Goal: Transaction & Acquisition: Book appointment/travel/reservation

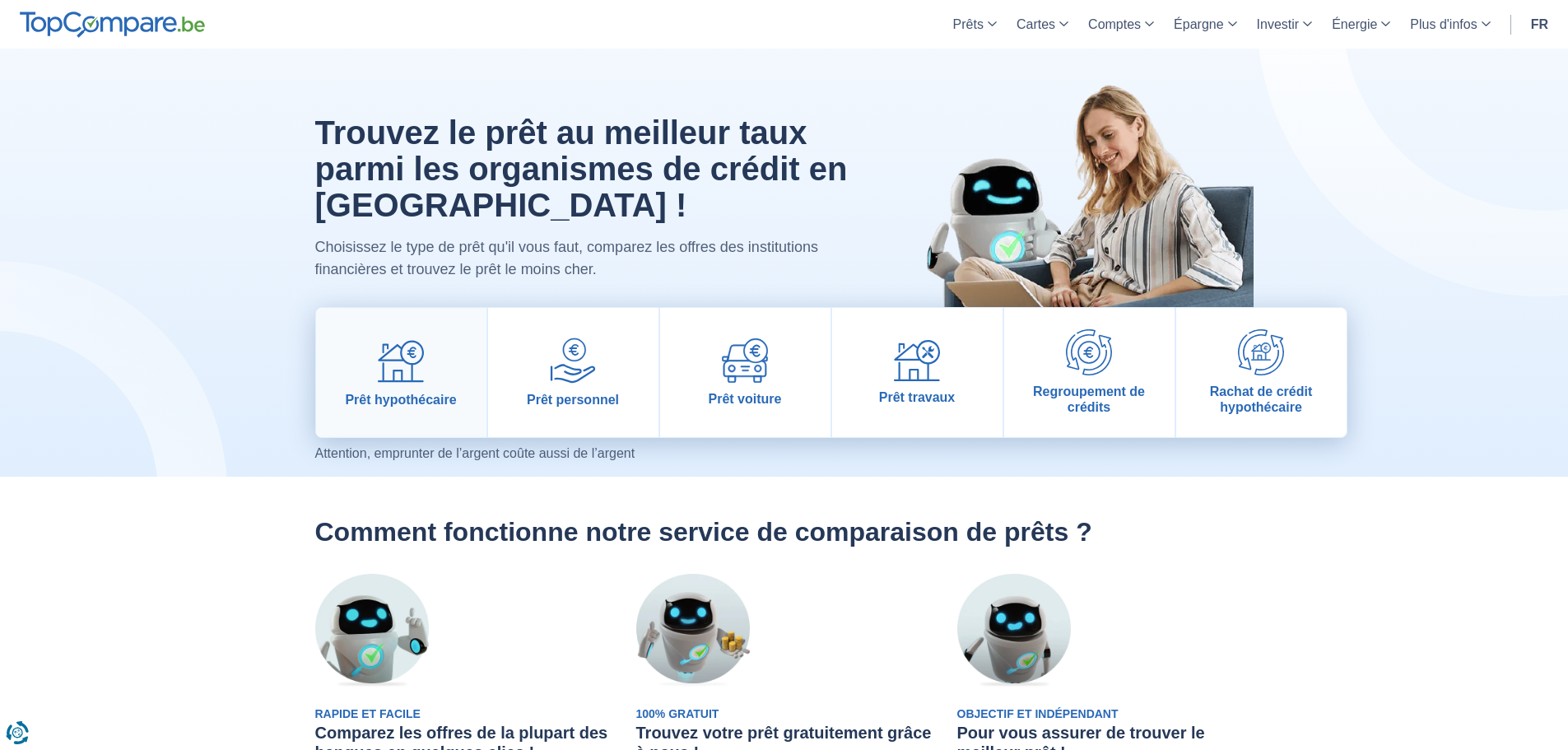
click at [421, 392] on span "Prêt hypothécaire" at bounding box center [400, 400] width 111 height 15
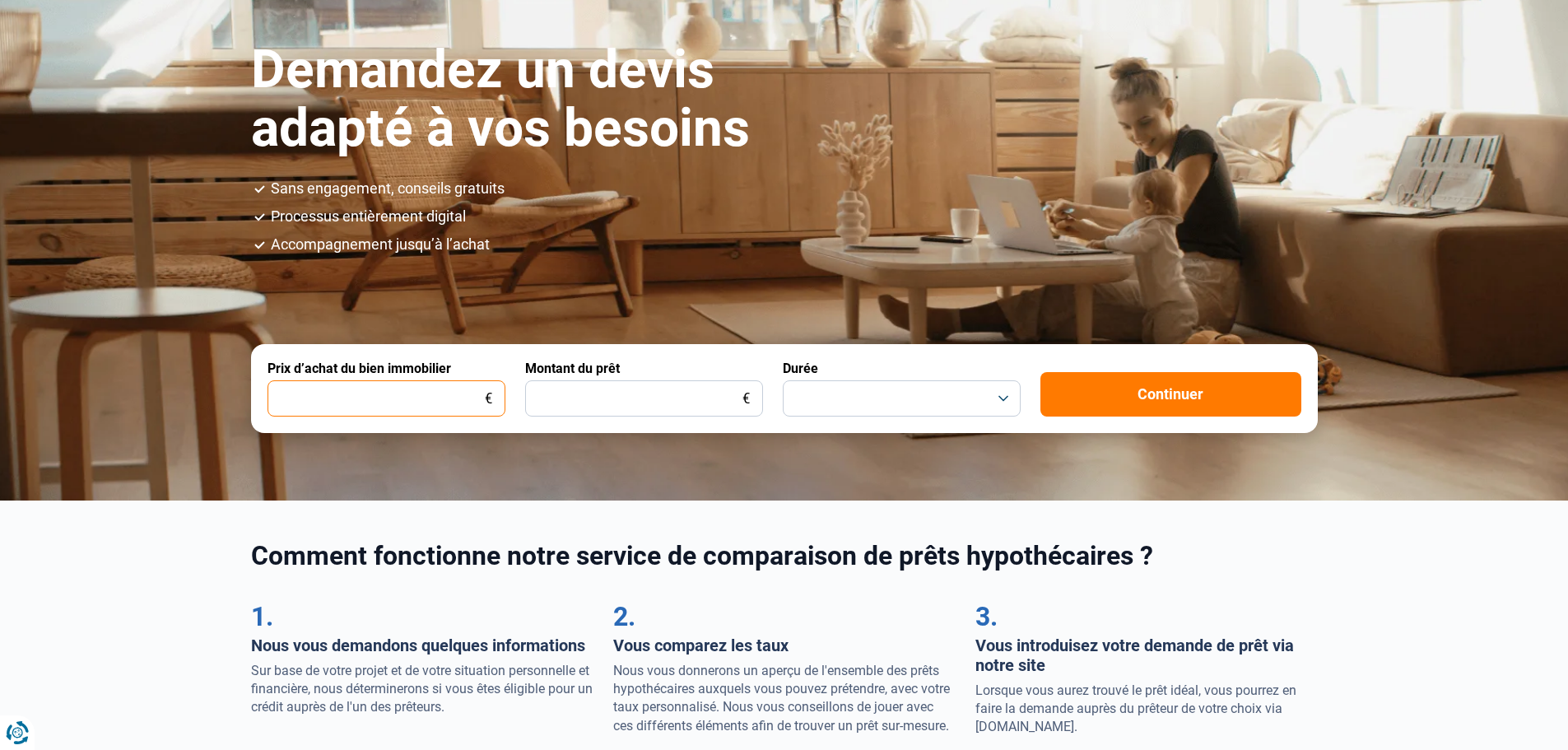
click at [450, 394] on input "Prix d’achat du bien immobilier" at bounding box center [386, 398] width 238 height 36
click at [306, 390] on input "300.000" at bounding box center [386, 398] width 238 height 36
type input "300.000"
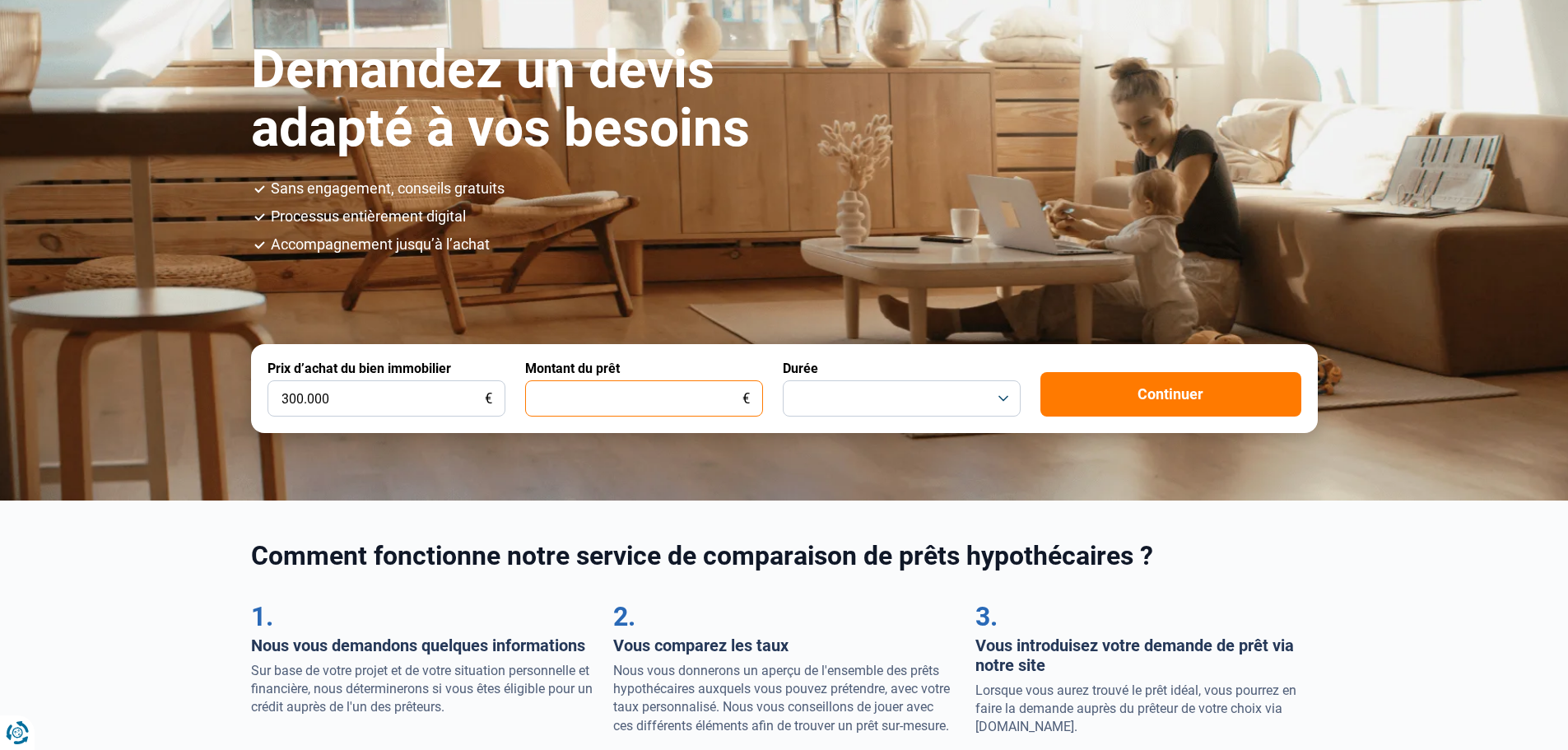
click at [573, 400] on input "Montant du prêt" at bounding box center [644, 398] width 238 height 36
type input "200.000"
click at [830, 396] on button "button" at bounding box center [902, 398] width 238 height 36
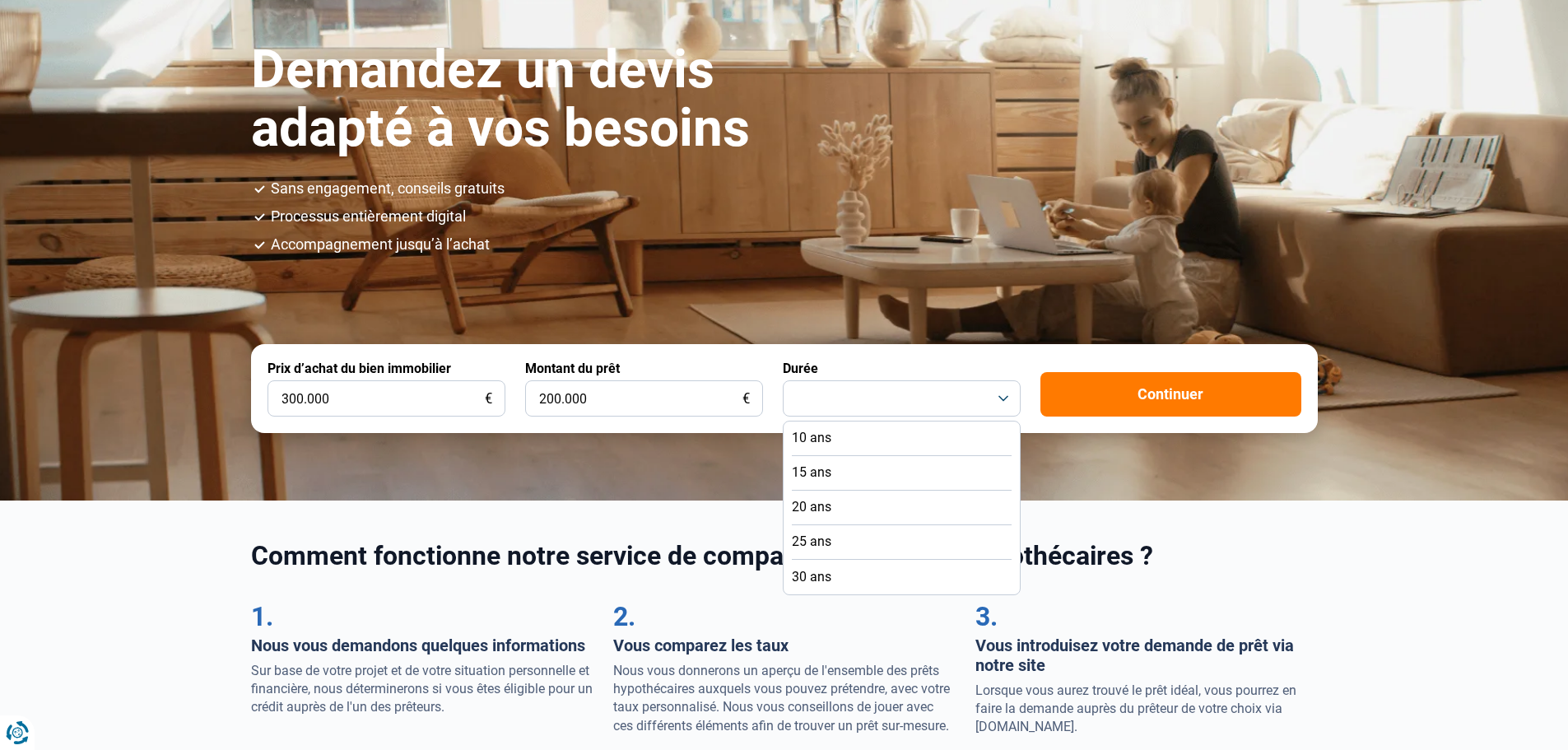
click at [849, 537] on li "25 ans" at bounding box center [901, 542] width 220 height 35
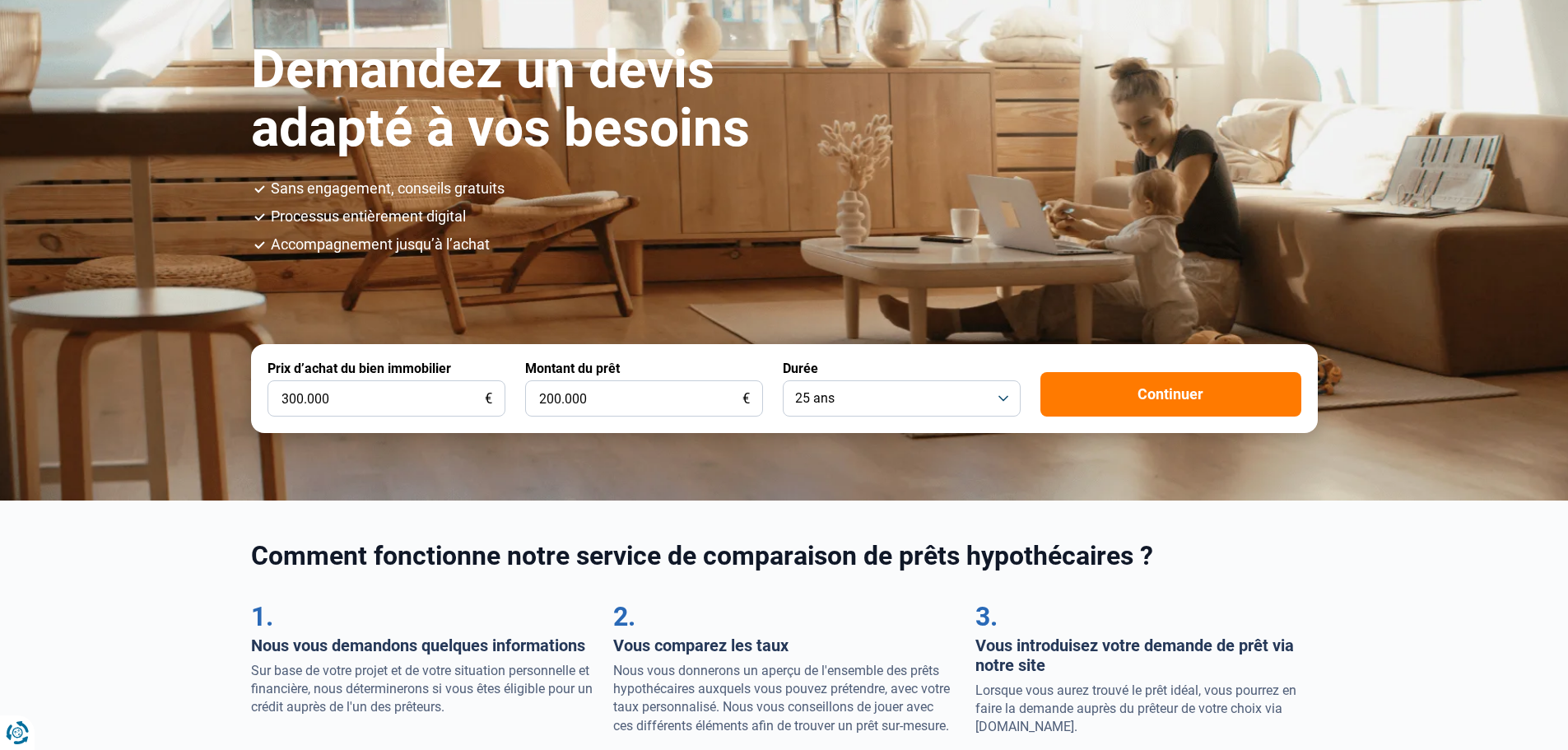
click at [1125, 415] on form "Prix d’achat du bien immobilier 300.000 € Montant du prêt 200.000 € Durée 25 an…" at bounding box center [784, 389] width 1067 height 89
click at [1130, 400] on button "Continuer" at bounding box center [1171, 394] width 261 height 44
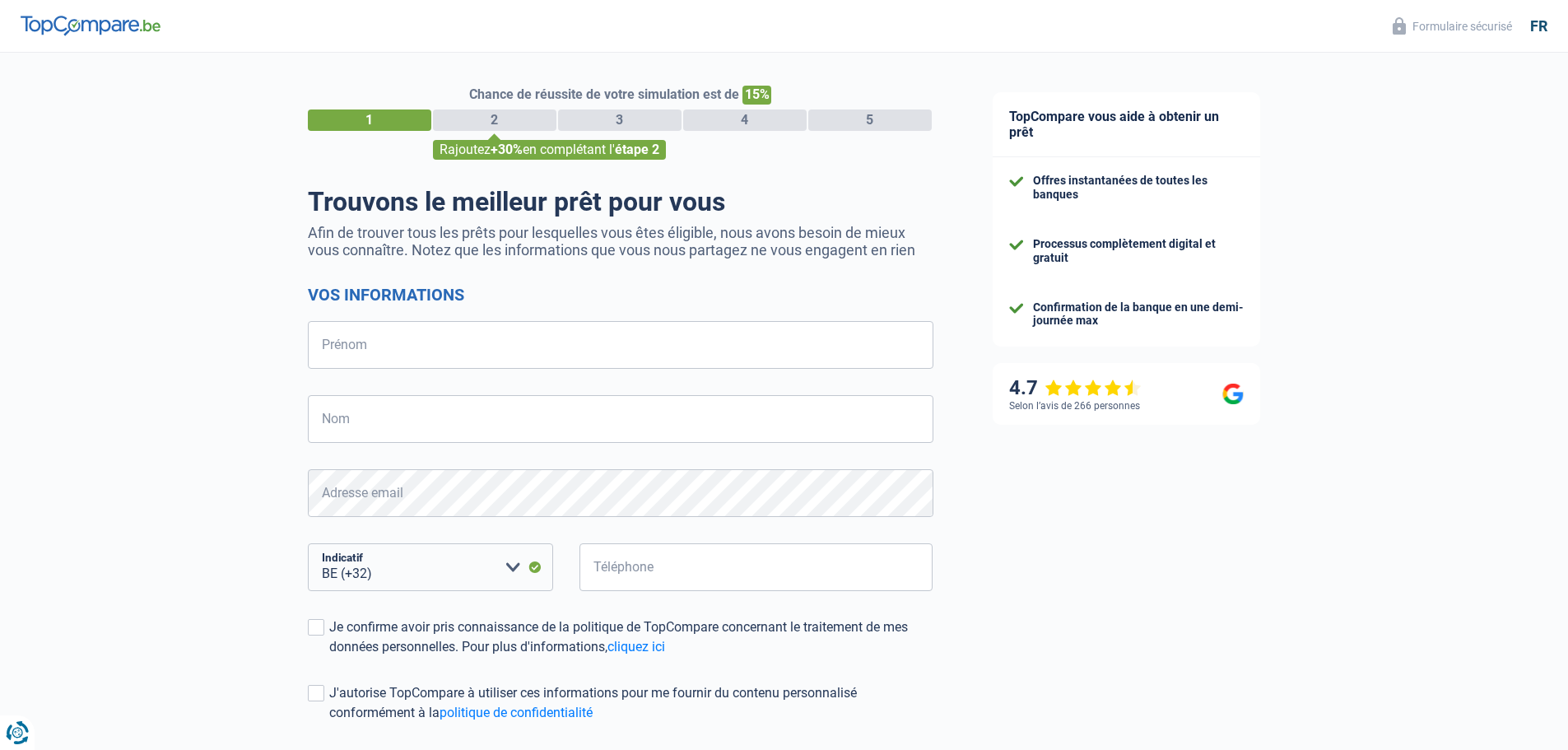
select select "32"
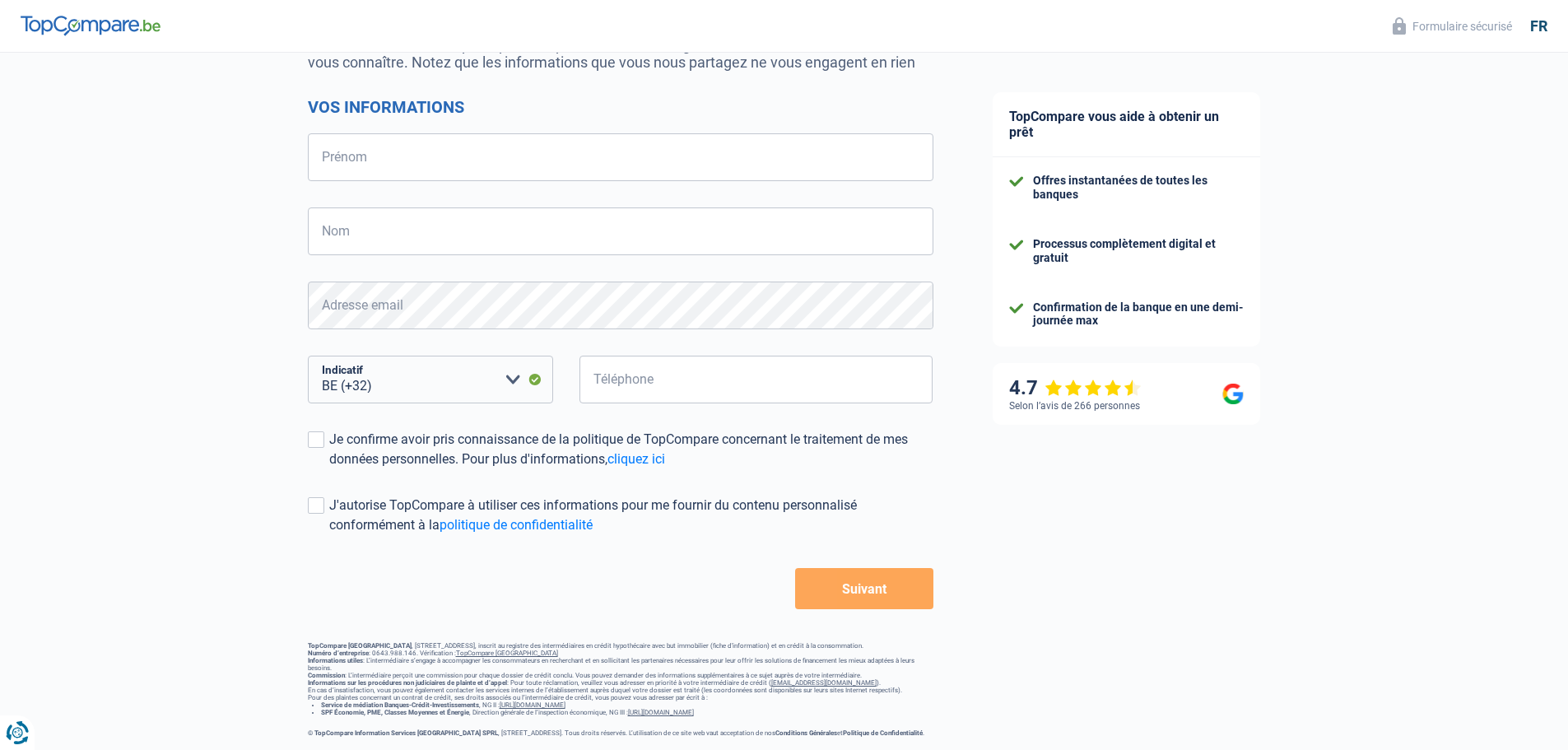
scroll to position [206, 0]
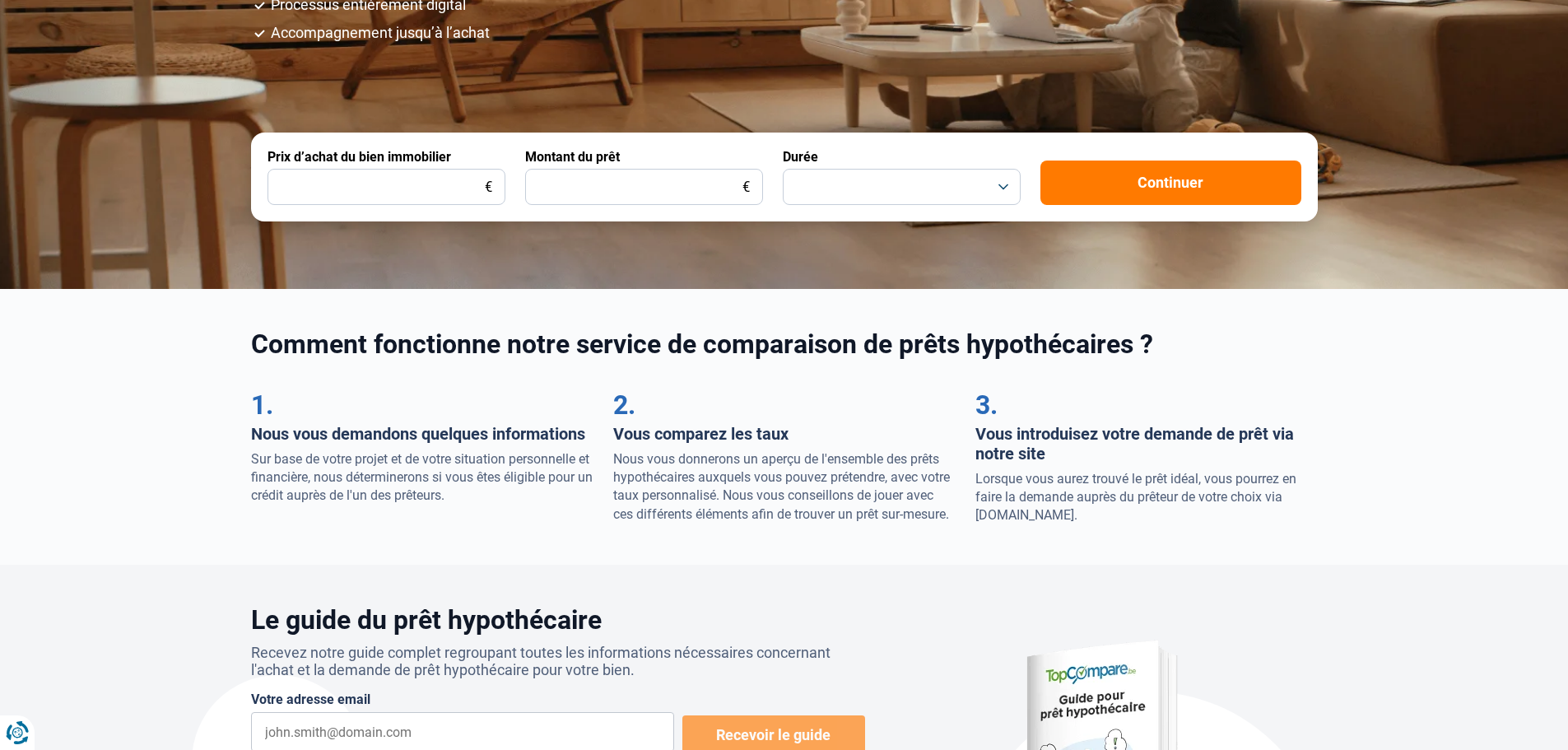
scroll to position [329, 0]
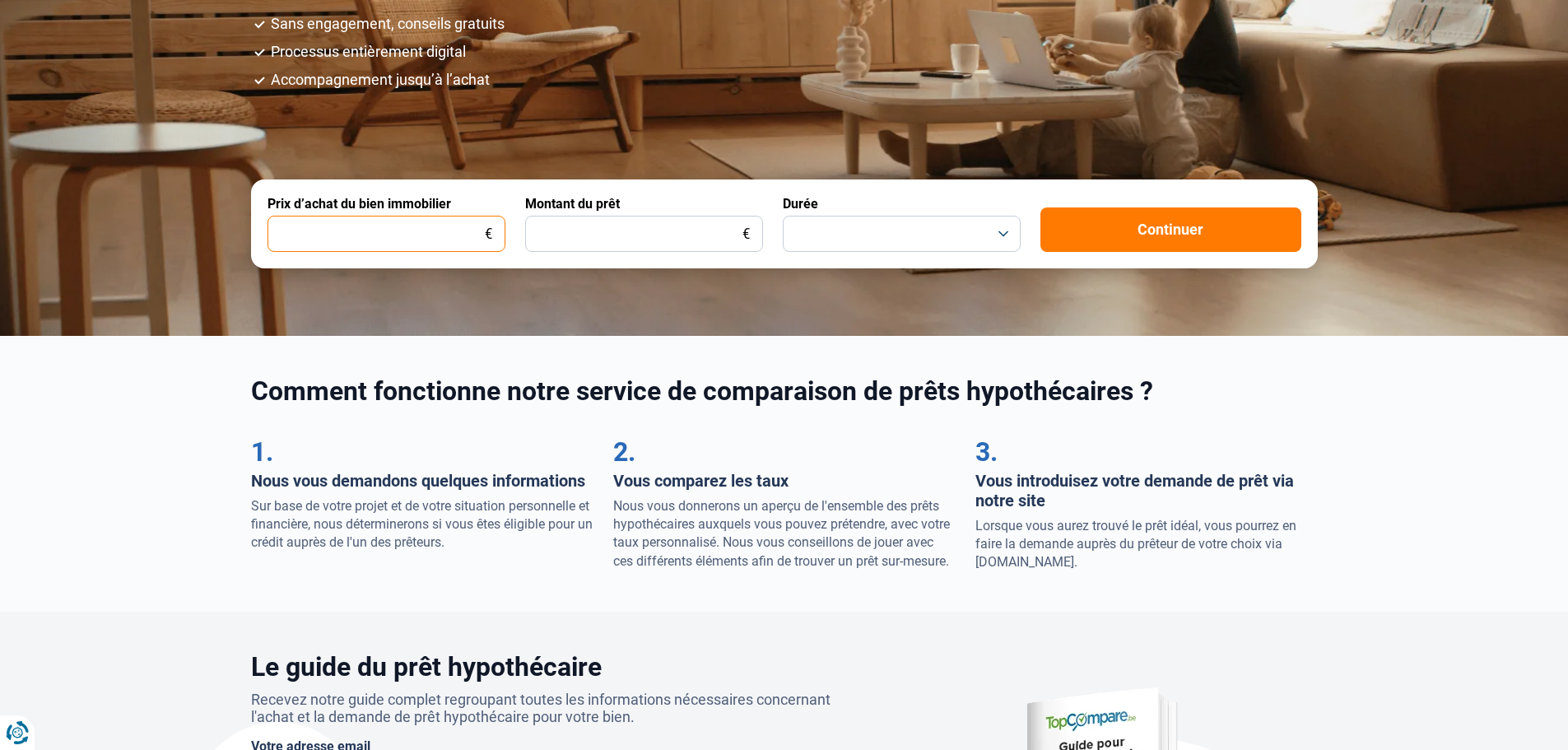
click at [393, 240] on input "Prix d’achat du bien immobilier" at bounding box center [386, 233] width 238 height 36
type input "300.000"
click at [574, 231] on input "Montant du prêt" at bounding box center [644, 233] width 238 height 36
type input "200.000"
click at [802, 242] on button "button" at bounding box center [902, 233] width 238 height 36
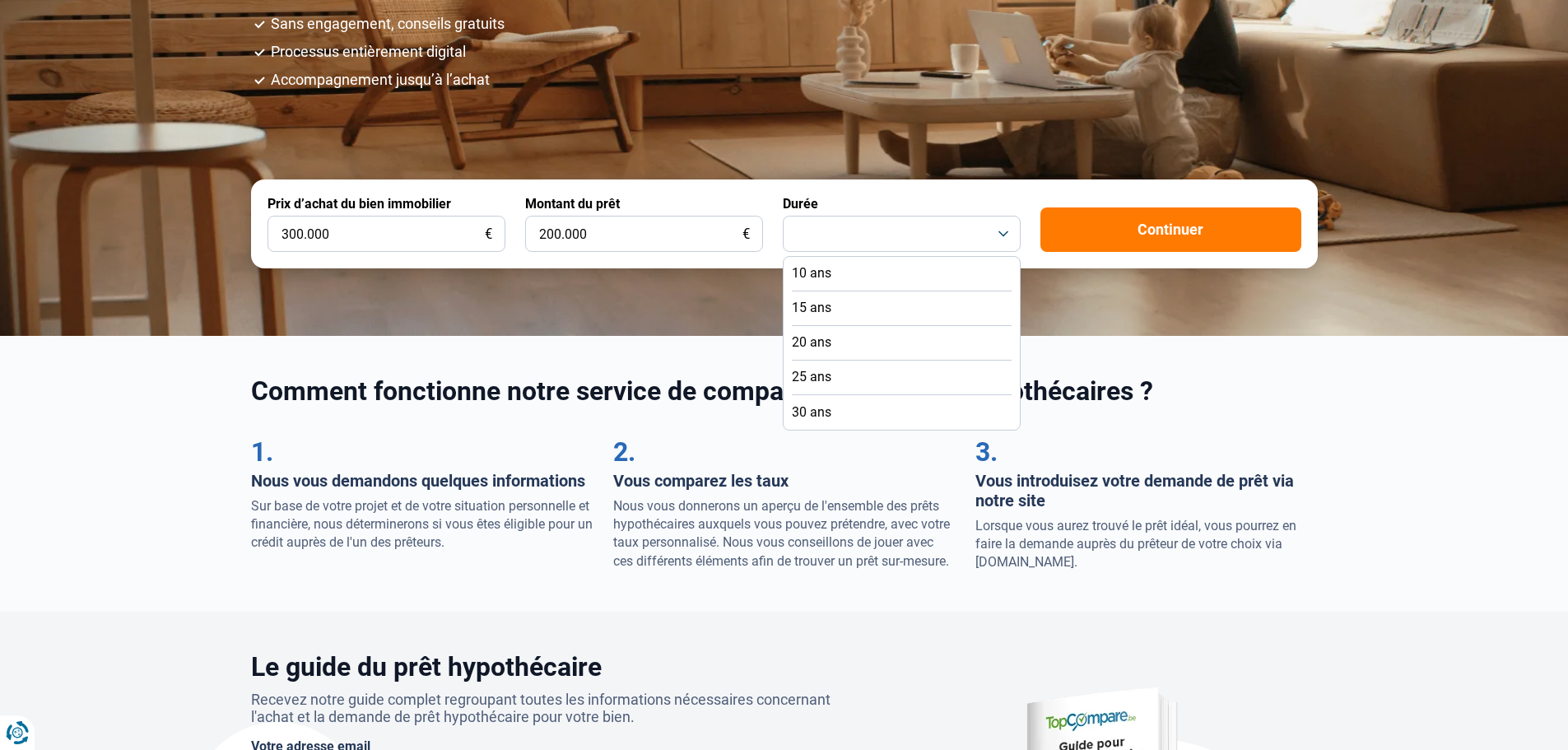
click at [848, 372] on li "25 ans" at bounding box center [901, 378] width 220 height 35
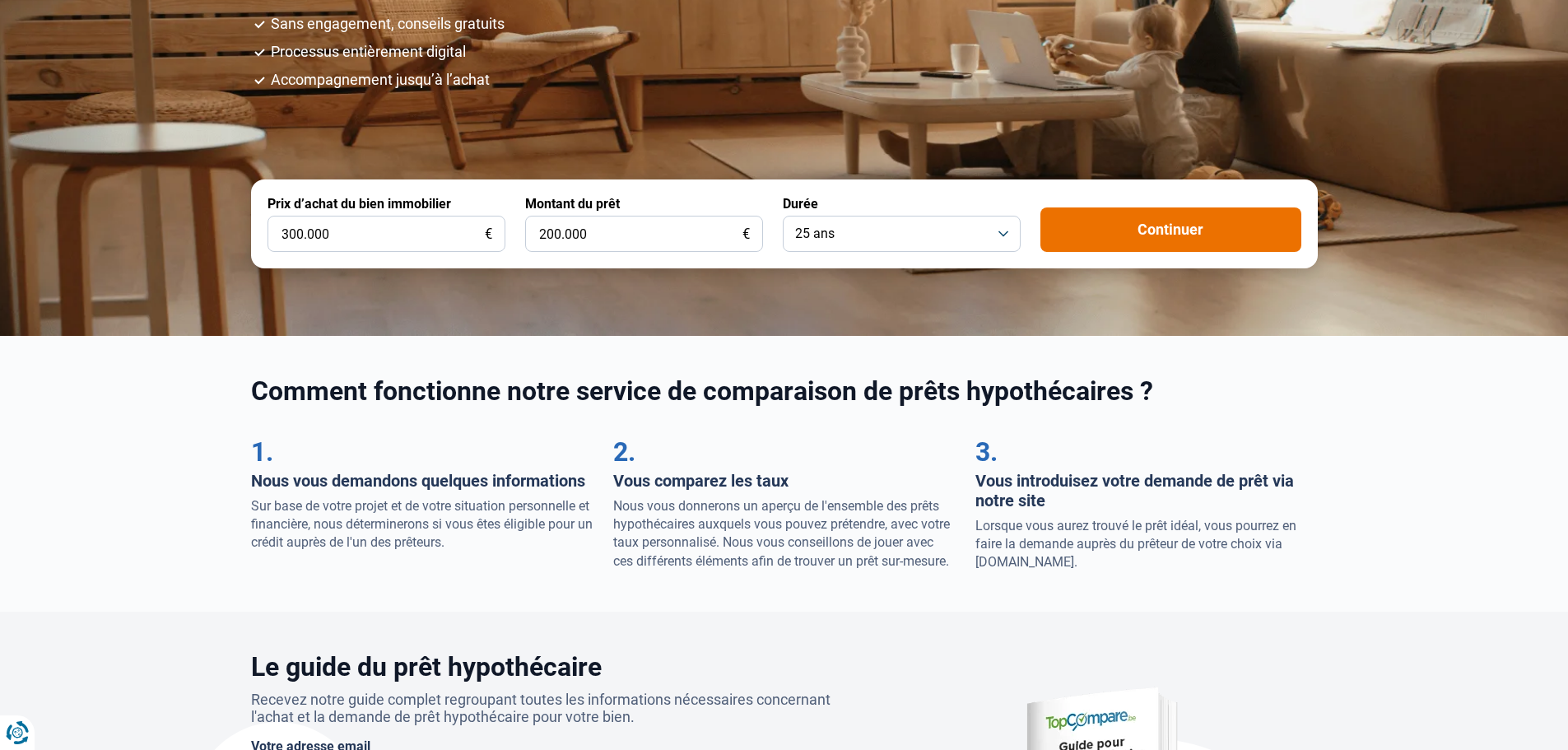
click at [1116, 241] on button "Continuer" at bounding box center [1171, 229] width 261 height 44
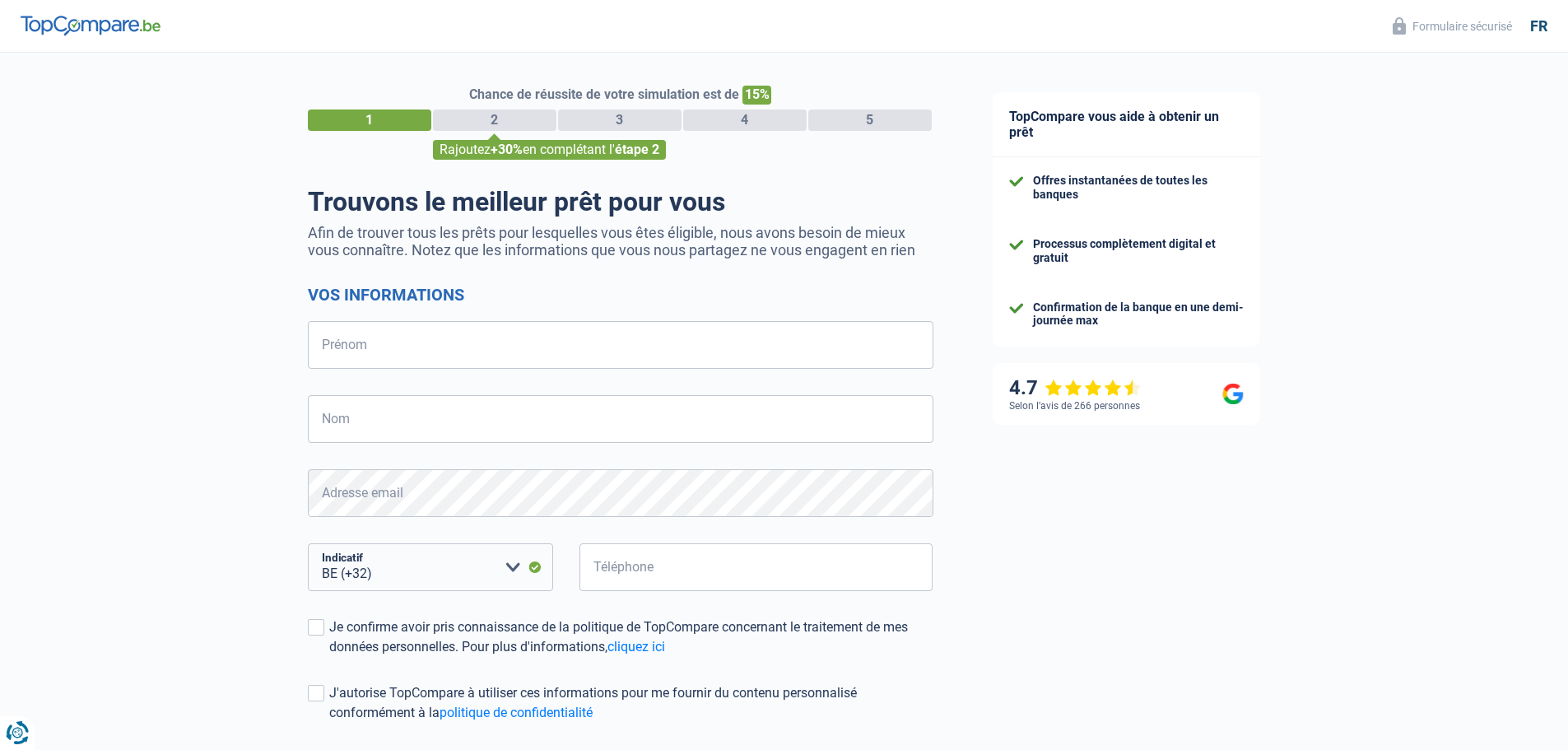
select select "32"
